Goal: Information Seeking & Learning: Learn about a topic

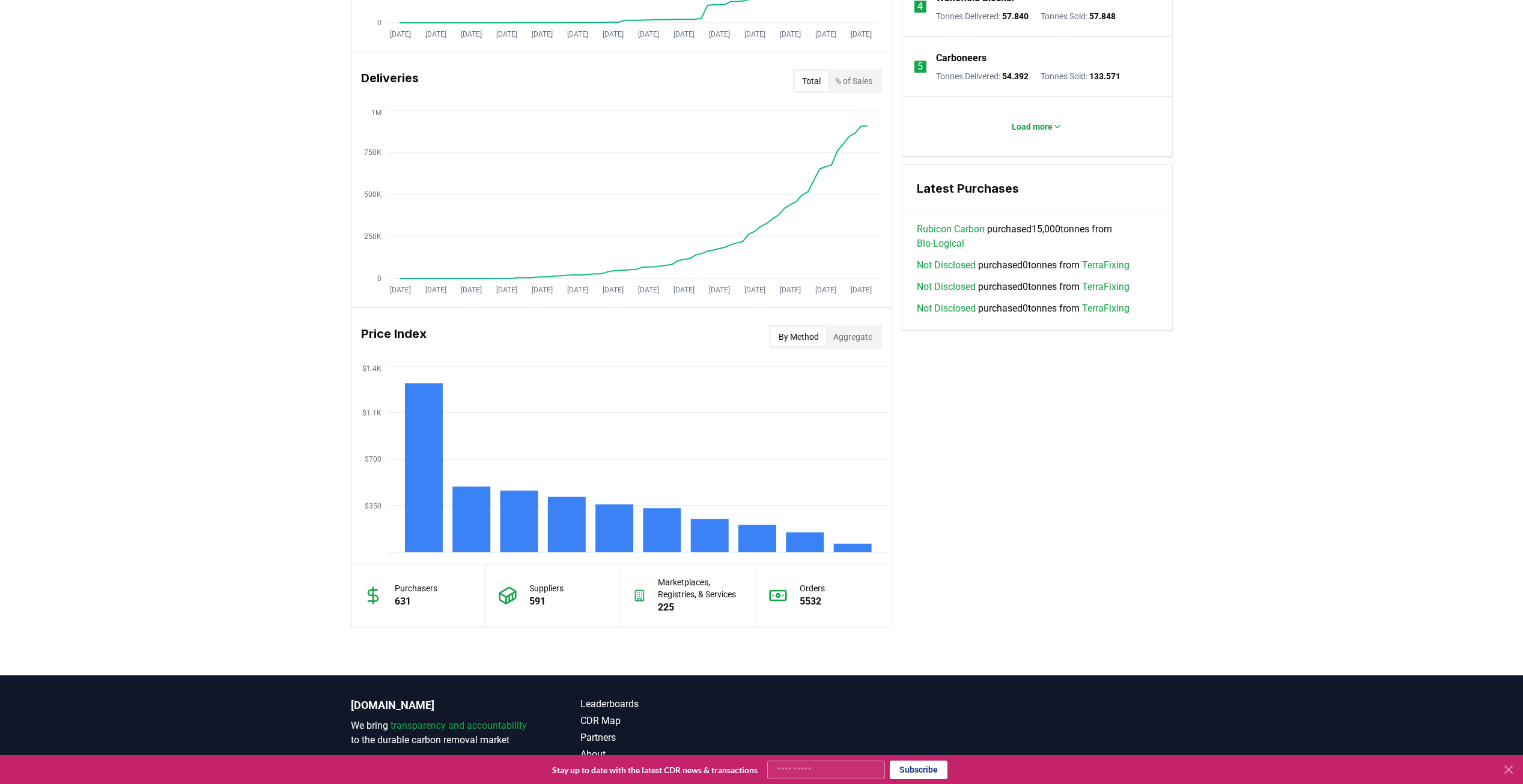
scroll to position [700, 0]
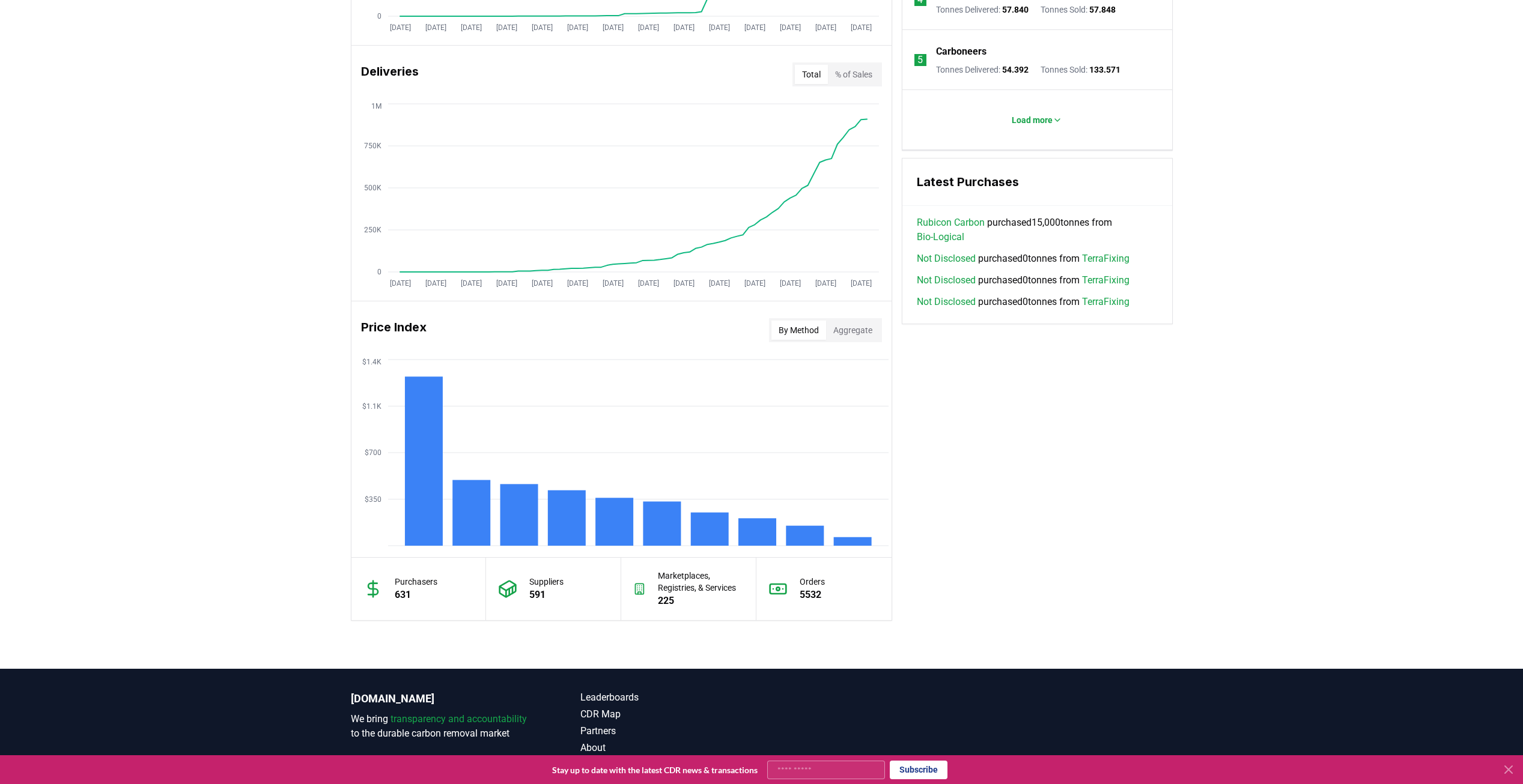
click at [1403, 283] on div "Unlock full market insights with our Partner Portal Free to all users with a wo…" at bounding box center [761, 194] width 1523 height 949
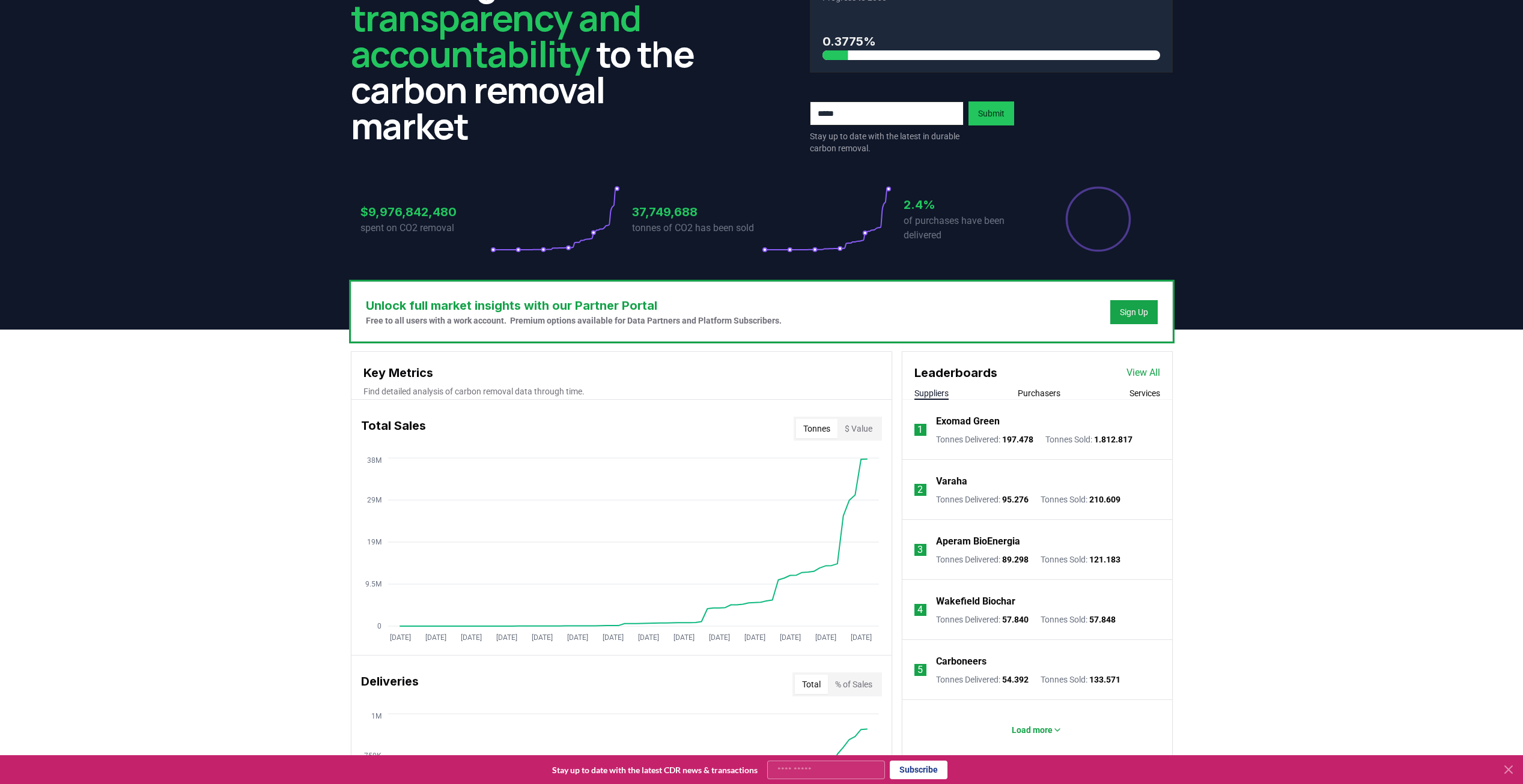
scroll to position [39, 0]
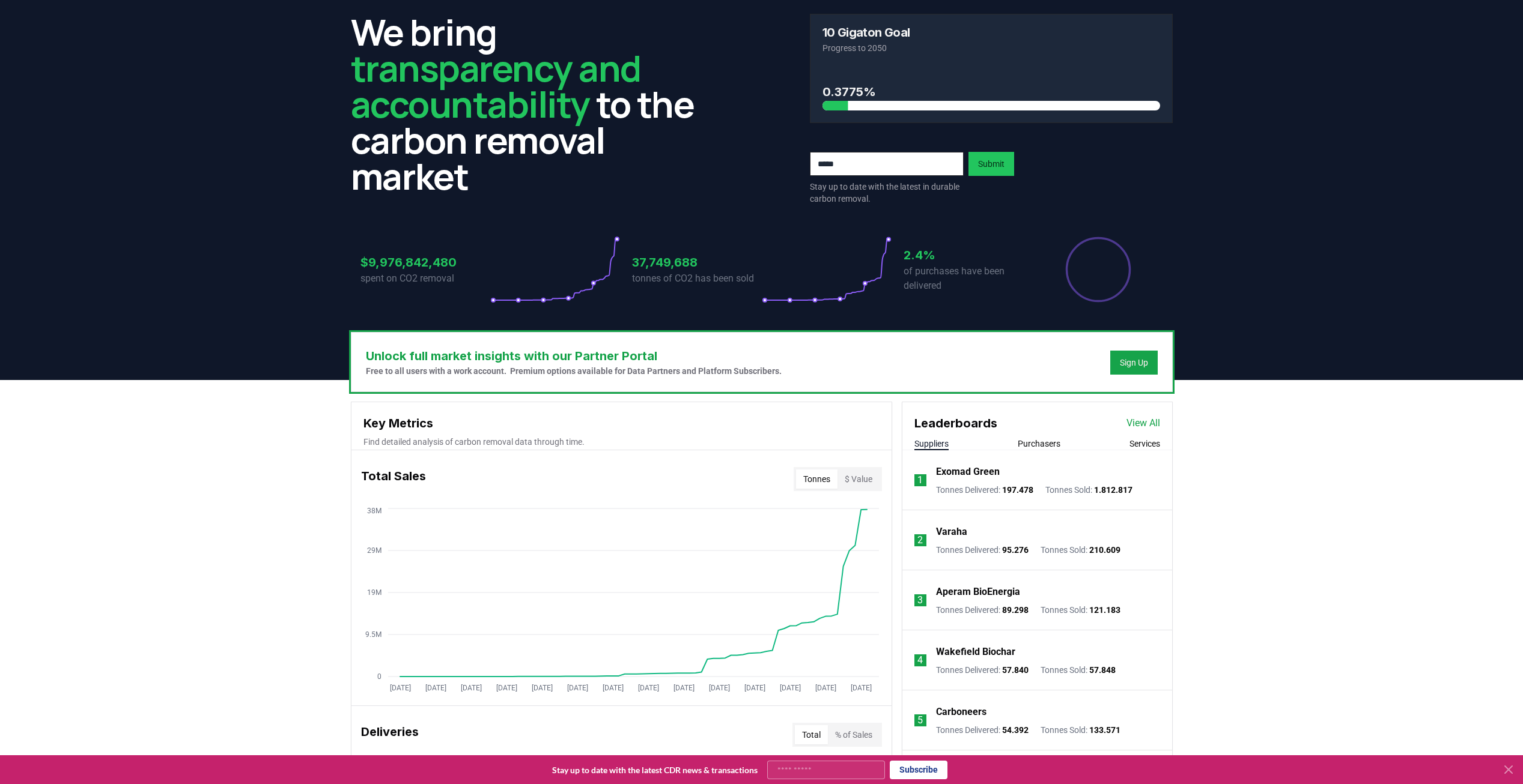
click at [1029, 438] on button "Purchasers" at bounding box center [1039, 443] width 43 height 12
click at [981, 492] on p "Tonnes Purchased : 30.582.909" at bounding box center [993, 489] width 116 height 12
click at [958, 466] on p "Microsoft" at bounding box center [956, 472] width 41 height 14
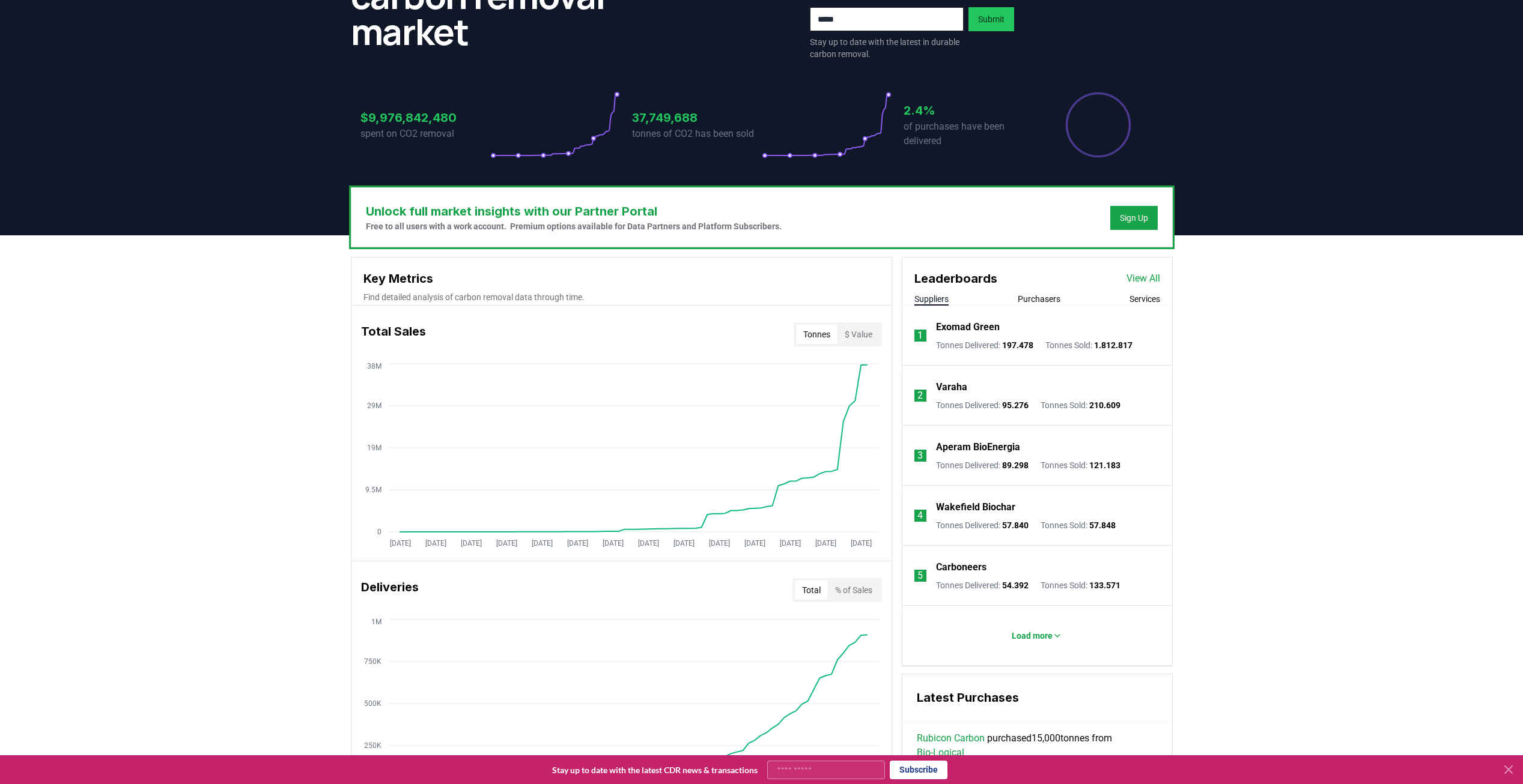
scroll to position [220, 0]
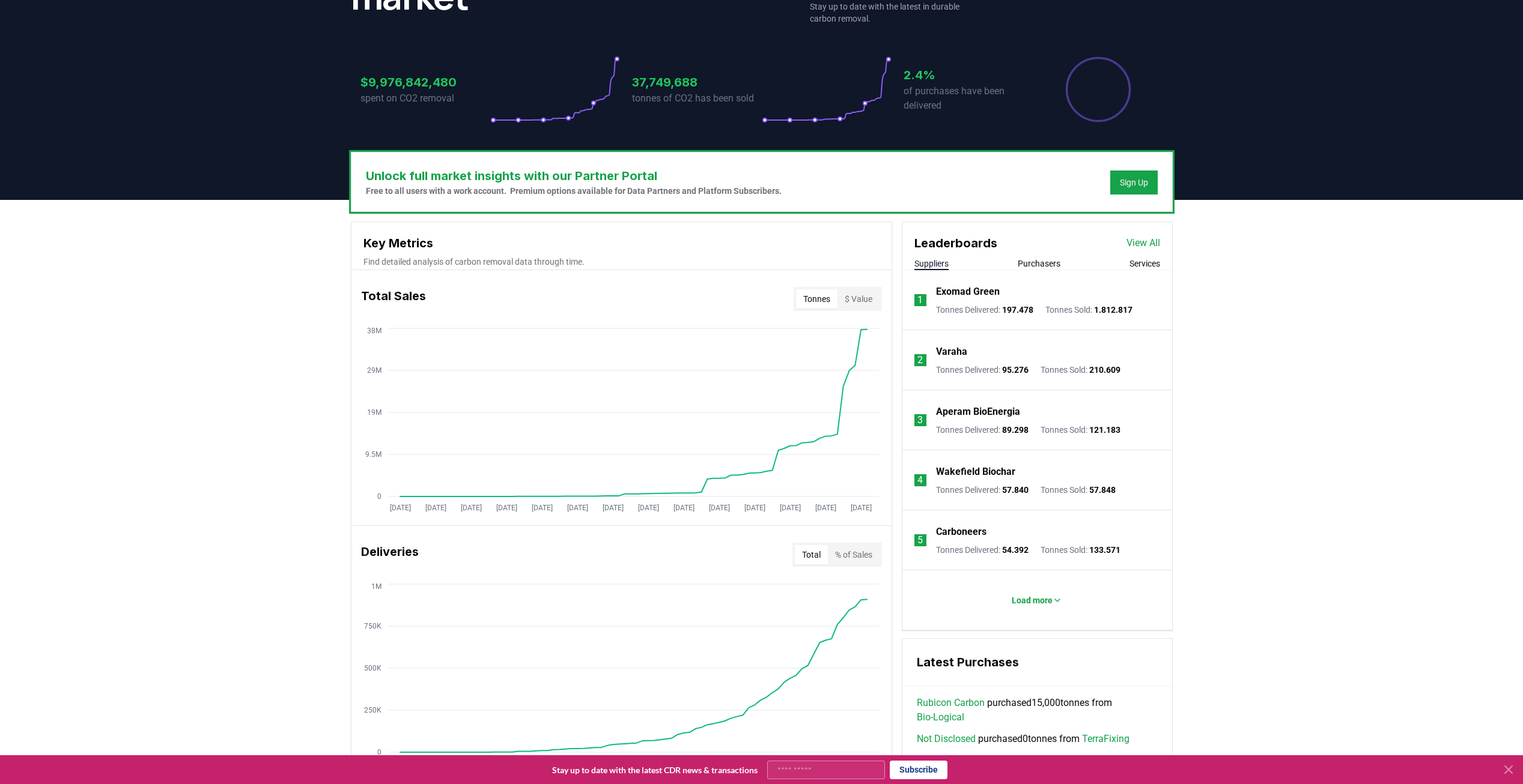
click at [1142, 247] on link "View All" at bounding box center [1143, 243] width 34 height 14
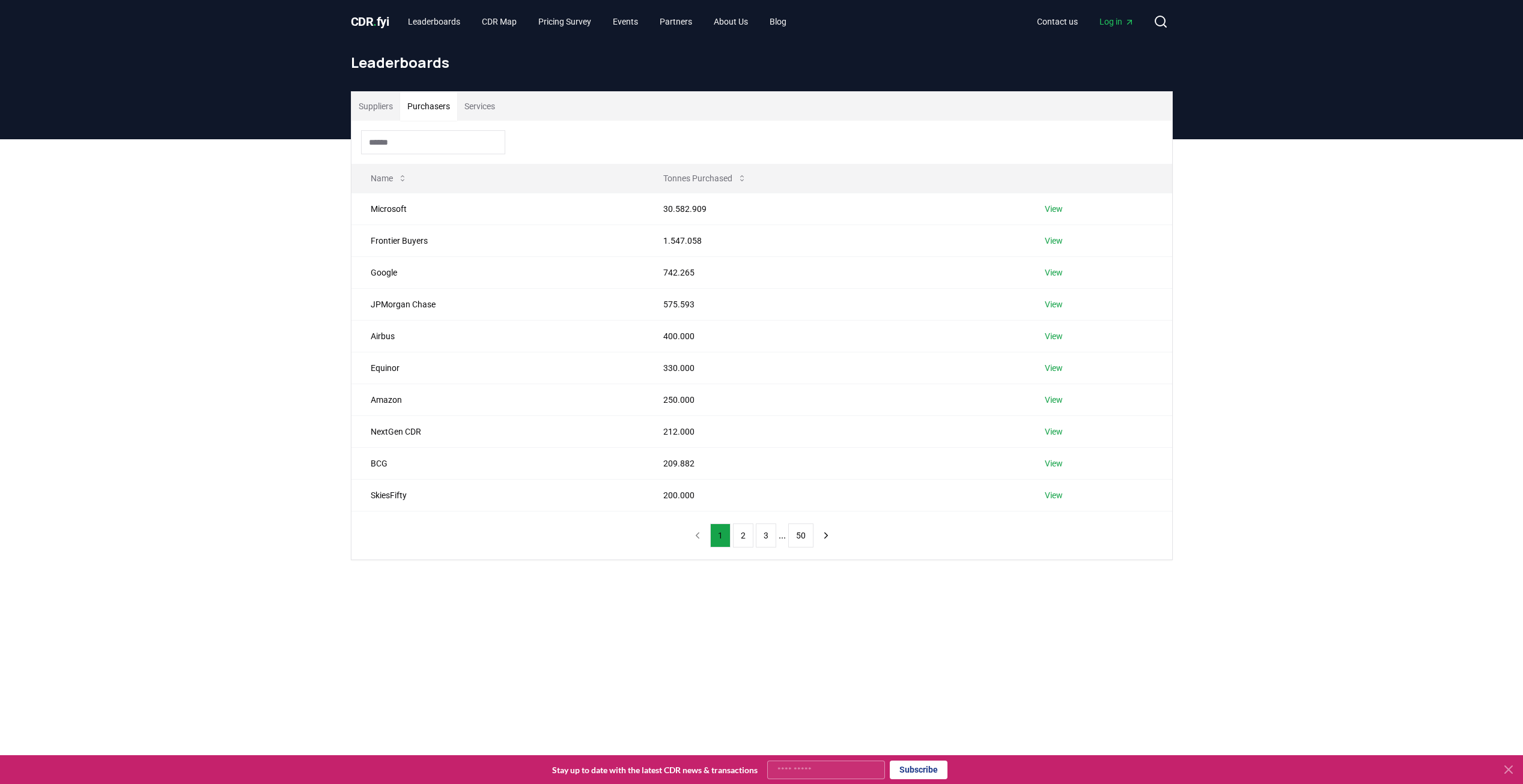
click at [428, 108] on button "Purchasers" at bounding box center [428, 107] width 57 height 29
click at [1060, 206] on link "View" at bounding box center [1053, 208] width 18 height 12
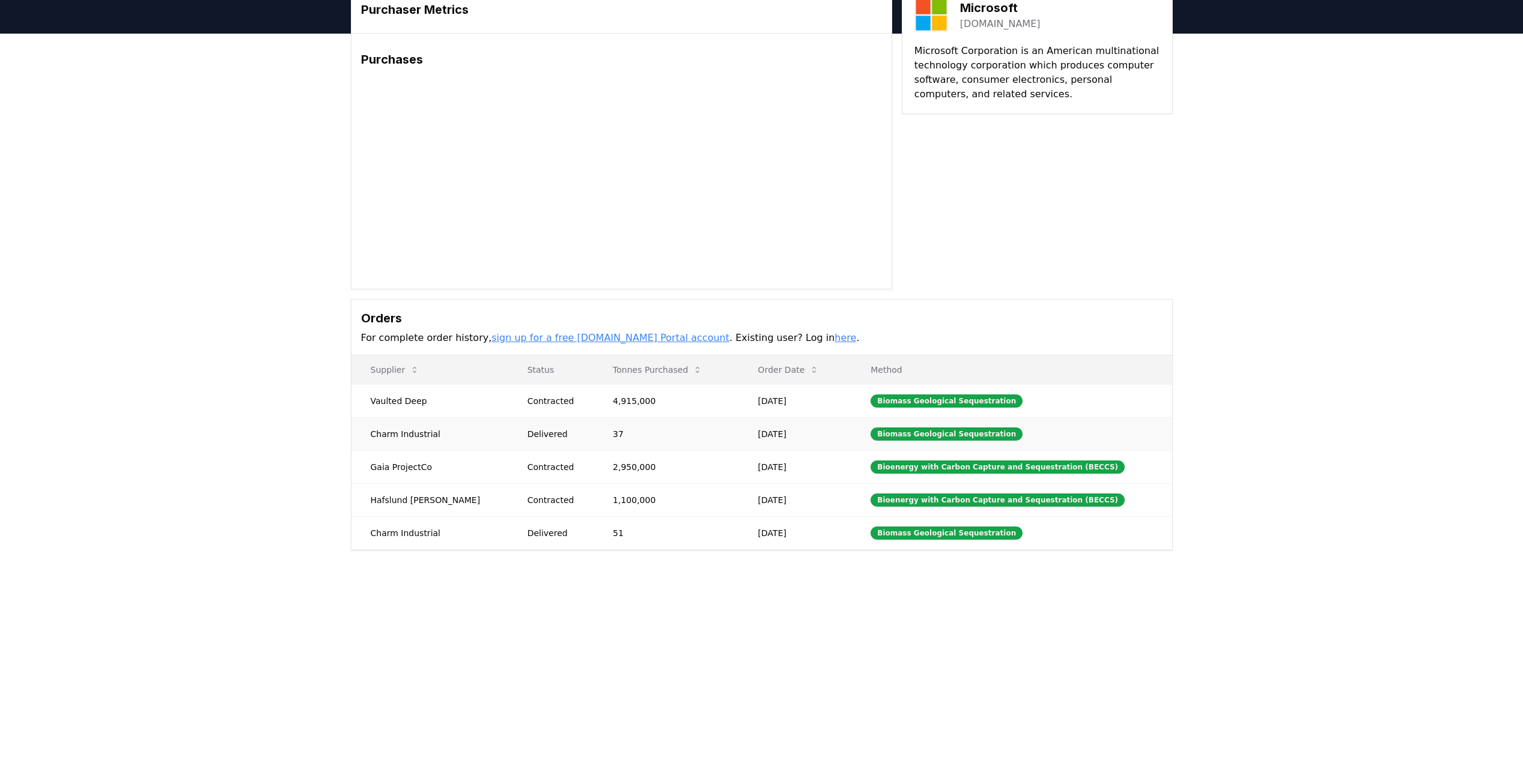
scroll to position [120, 0]
